Goal: Obtain resource: Obtain resource

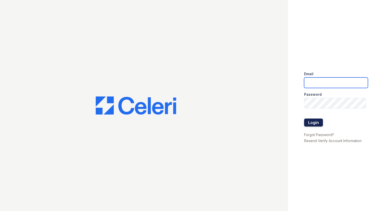
type input "[EMAIL_ADDRESS][DOMAIN_NAME]"
click at [314, 123] on button "Login" at bounding box center [313, 123] width 19 height 8
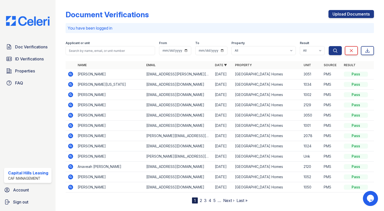
click at [70, 95] on icon at bounding box center [70, 94] width 1 height 1
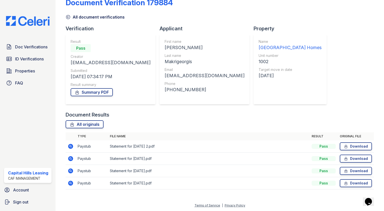
scroll to position [12, 0]
click at [25, 58] on span "ID Verifications" at bounding box center [29, 59] width 29 height 6
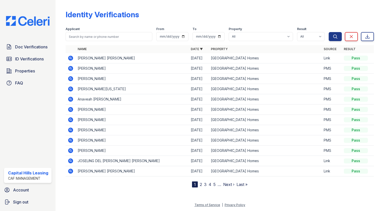
click at [72, 151] on icon at bounding box center [70, 150] width 5 height 5
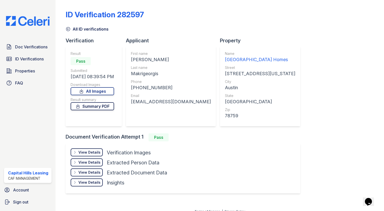
click at [97, 107] on link "Summary PDF" at bounding box center [92, 106] width 43 height 8
click at [90, 152] on div "View Details" at bounding box center [89, 152] width 22 height 5
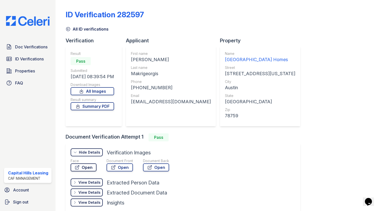
click at [84, 167] on link "Open" at bounding box center [84, 168] width 26 height 8
click at [116, 170] on link "Open" at bounding box center [119, 168] width 26 height 8
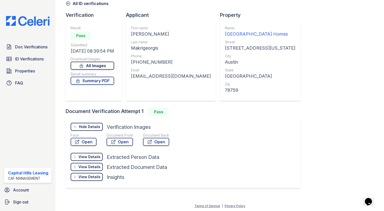
click at [92, 66] on link "All Images" at bounding box center [92, 66] width 43 height 8
click at [105, 81] on link "Summary PDF" at bounding box center [92, 81] width 43 height 8
click at [121, 148] on div "Document Front Open" at bounding box center [119, 140] width 26 height 15
click at [123, 141] on link "Open" at bounding box center [119, 142] width 26 height 8
